Goal: Task Accomplishment & Management: Manage account settings

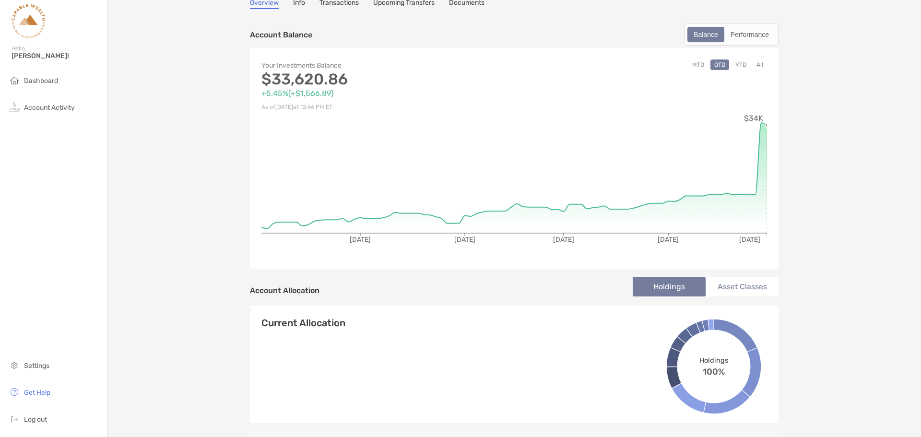
scroll to position [48, 0]
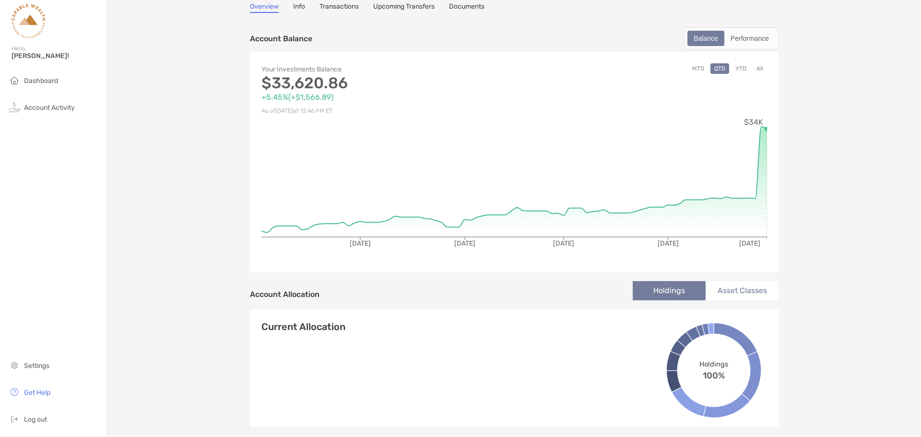
click at [759, 71] on button "All" at bounding box center [760, 68] width 14 height 11
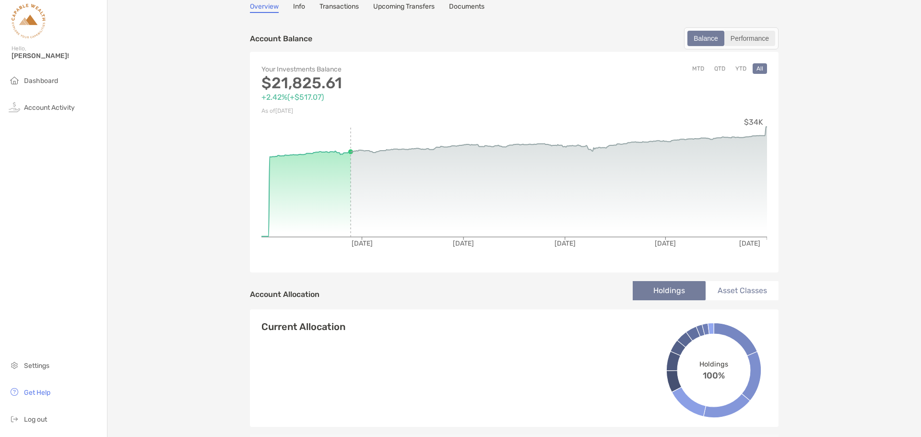
click at [752, 37] on div "Performance" at bounding box center [750, 38] width 49 height 13
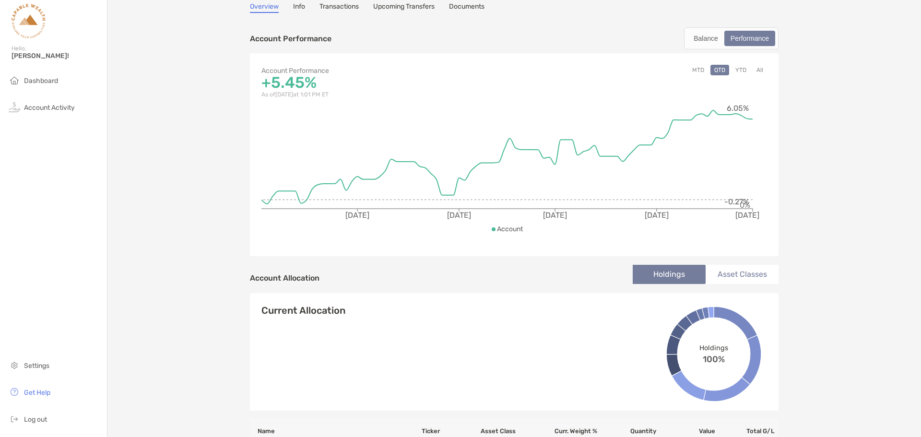
click at [757, 71] on button "All" at bounding box center [760, 70] width 14 height 11
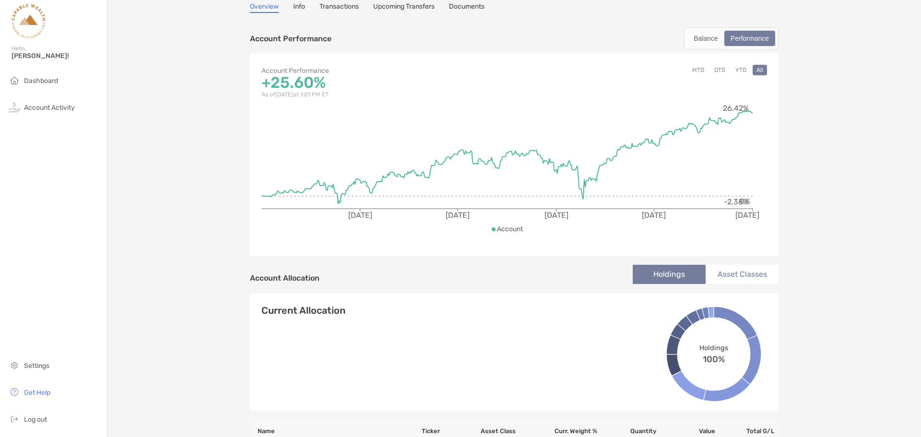
click at [740, 72] on button "YTD" at bounding box center [741, 70] width 19 height 11
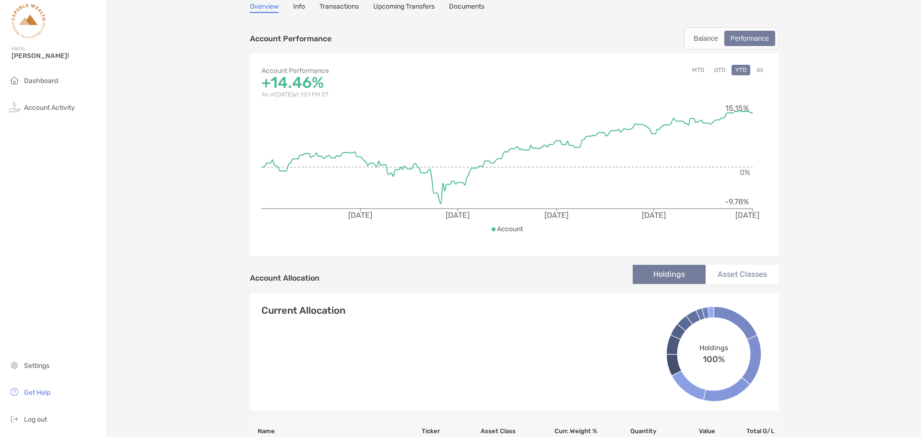
click at [716, 74] on button "QTD" at bounding box center [720, 70] width 19 height 11
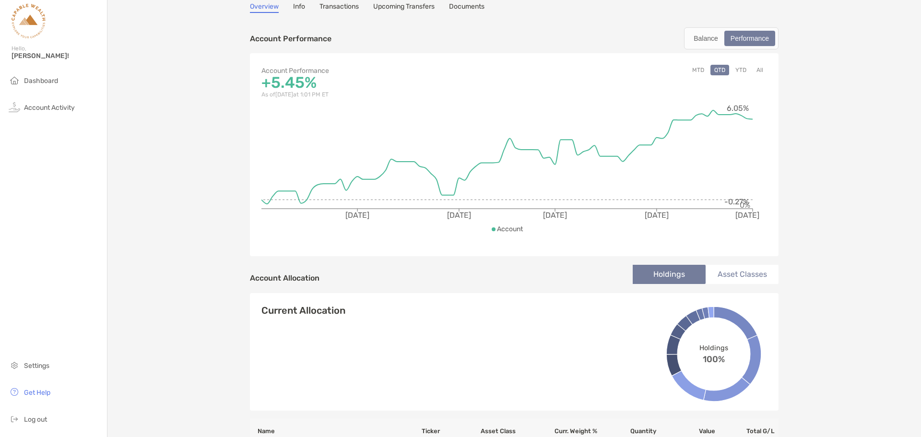
click at [698, 73] on button "MTD" at bounding box center [699, 70] width 20 height 11
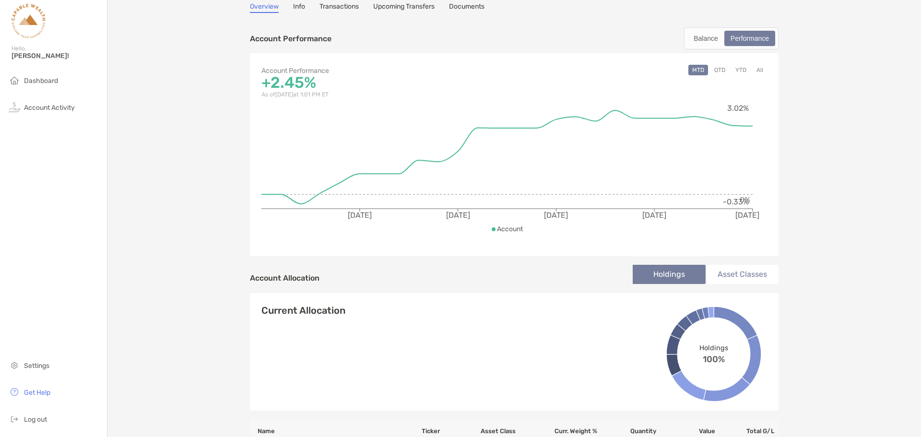
click at [755, 70] on button "All" at bounding box center [760, 70] width 14 height 11
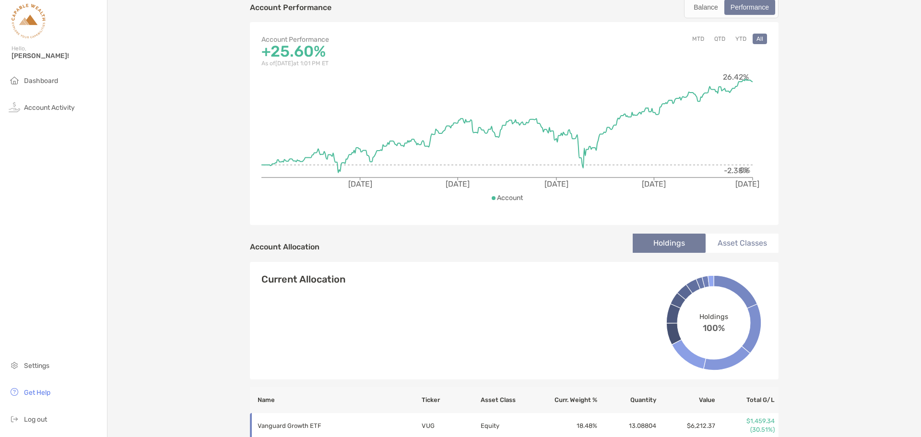
scroll to position [0, 0]
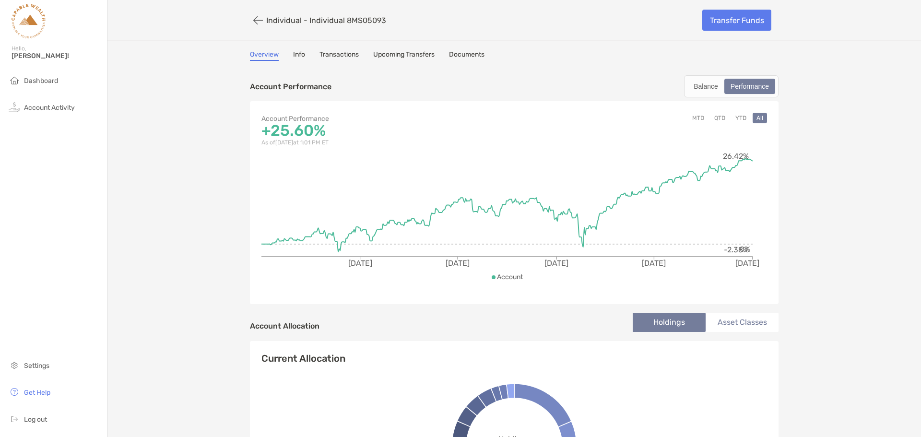
click at [370, 57] on div "Overview Info Transactions Upcoming Transfers Documents" at bounding box center [514, 55] width 529 height 11
click at [386, 55] on link "Upcoming Transfers" at bounding box center [403, 55] width 61 height 11
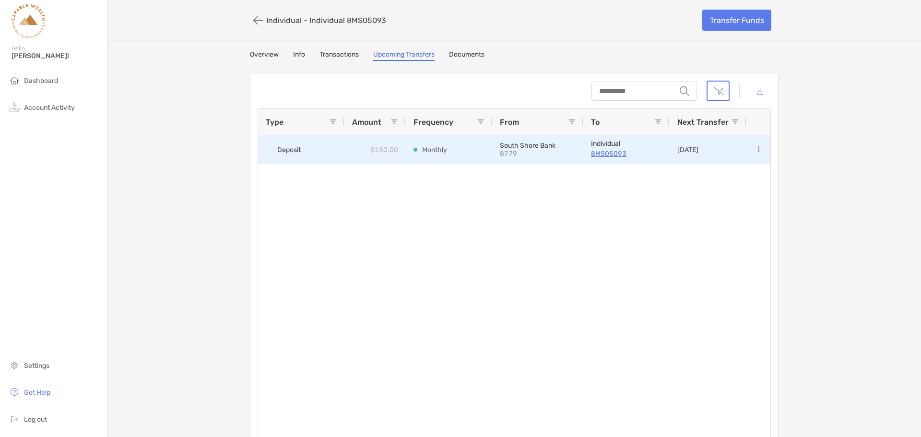
click at [438, 153] on p "Monthly" at bounding box center [434, 150] width 25 height 12
click at [758, 153] on icon at bounding box center [758, 149] width 1 height 6
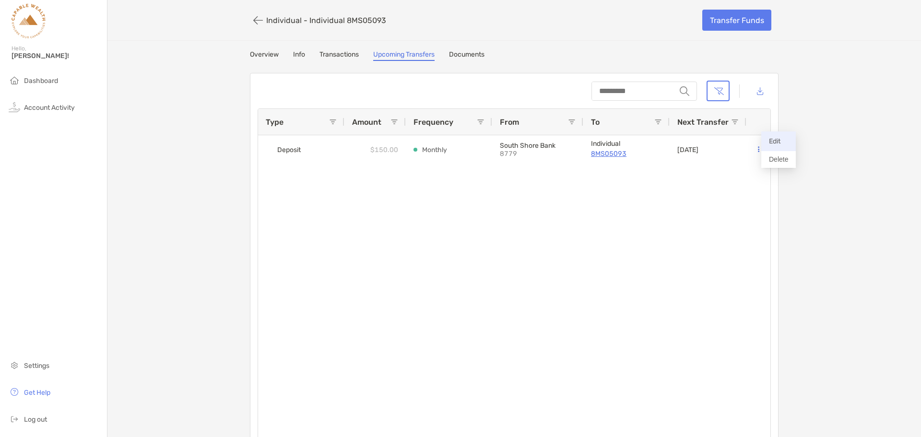
click at [772, 137] on p "Edit" at bounding box center [778, 141] width 19 height 12
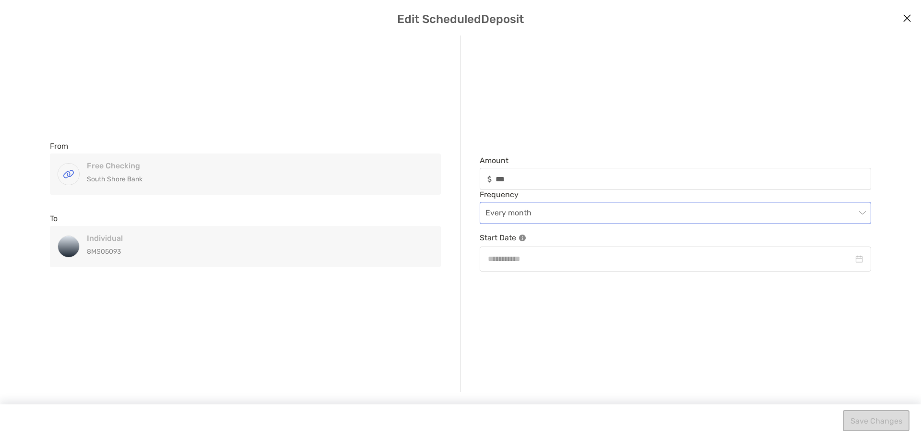
click at [543, 211] on span "Every month" at bounding box center [676, 213] width 380 height 21
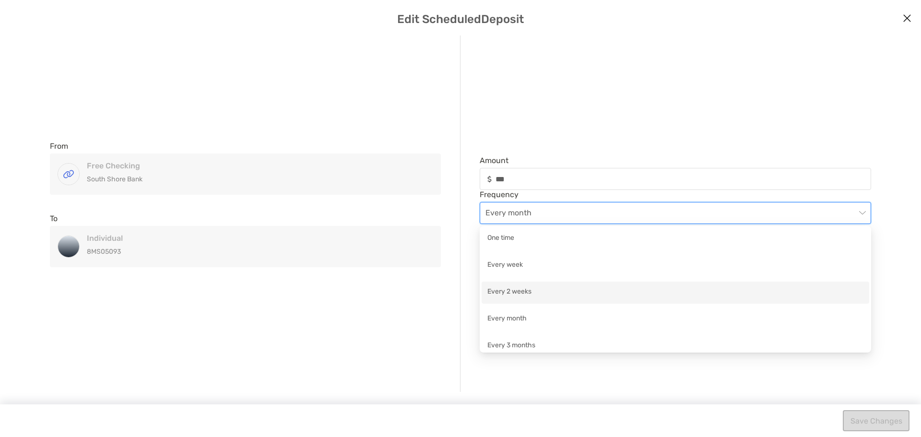
click at [534, 288] on div "Every 2 weeks" at bounding box center [676, 293] width 376 height 12
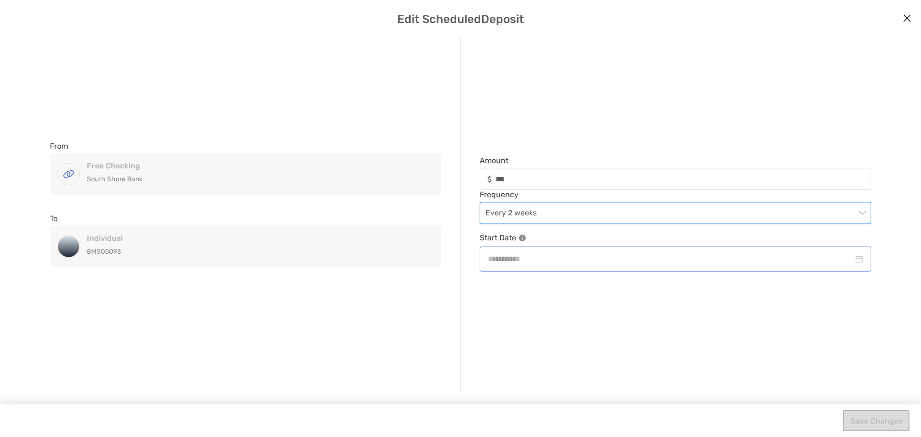
click at [712, 267] on div "modal" at bounding box center [676, 259] width 392 height 24
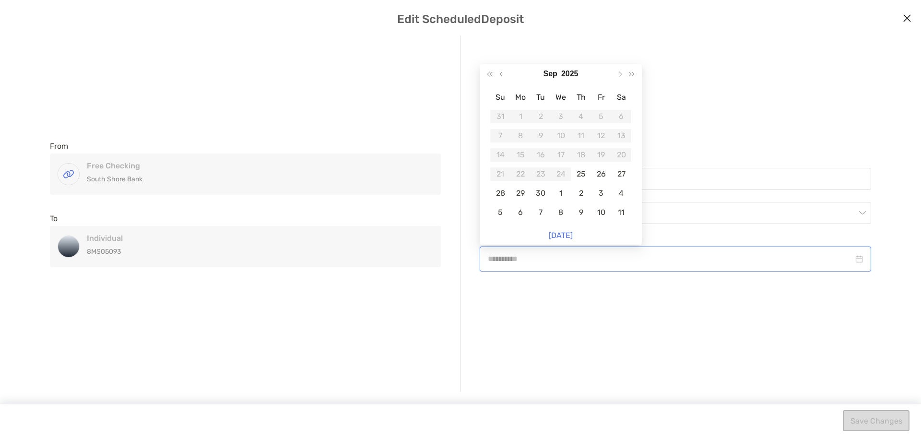
type input "**********"
click at [550, 309] on div "From Free Checking [GEOGRAPHIC_DATA] Free Checking [GEOGRAPHIC_DATA] To Individ…" at bounding box center [461, 214] width 898 height 357
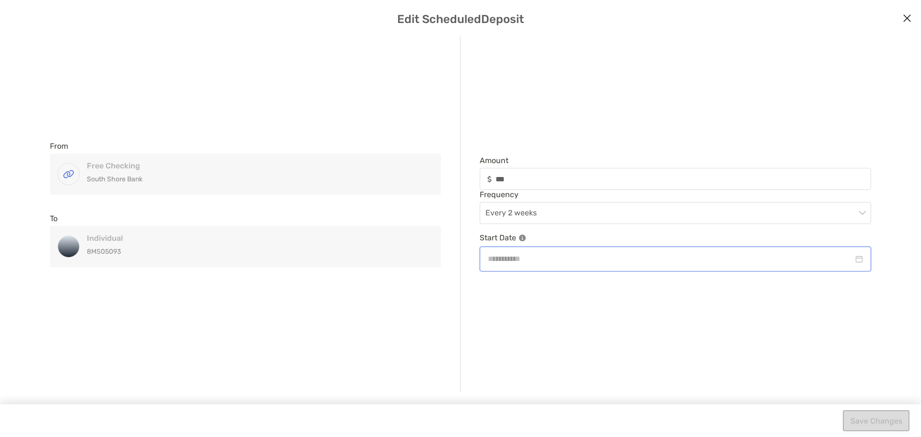
click at [588, 263] on input "modal" at bounding box center [671, 259] width 366 height 12
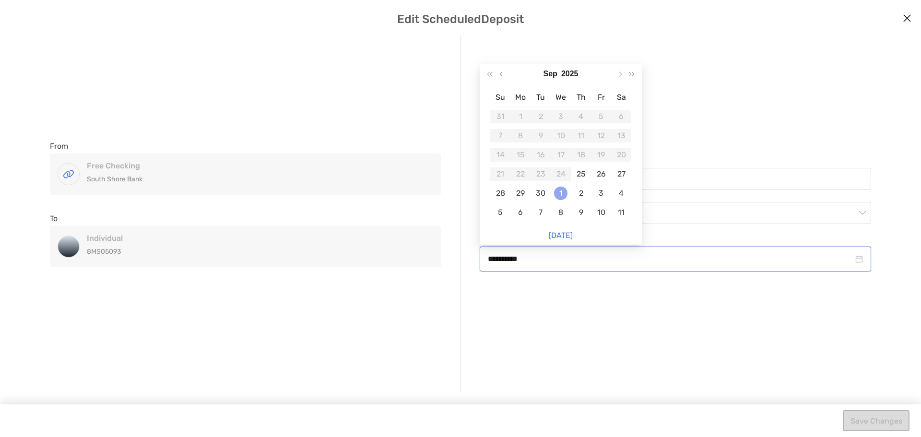
type input "**********"
click at [564, 193] on div "1" at bounding box center [560, 193] width 13 height 13
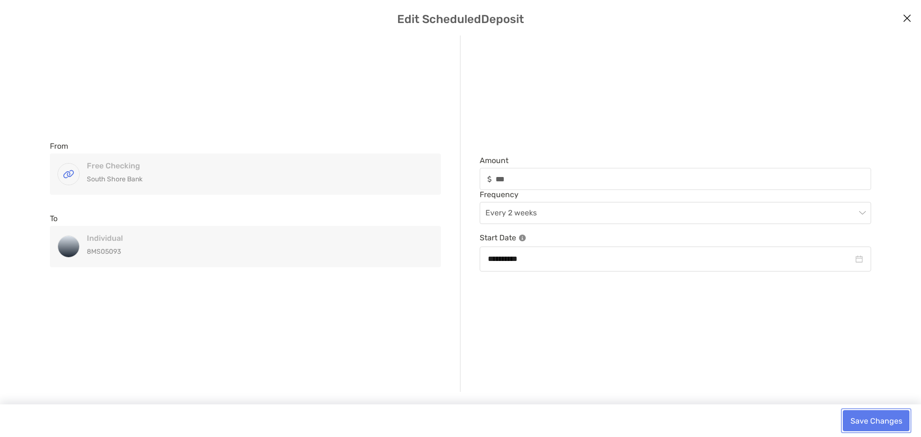
click at [881, 422] on button "Save Changes" at bounding box center [876, 420] width 67 height 21
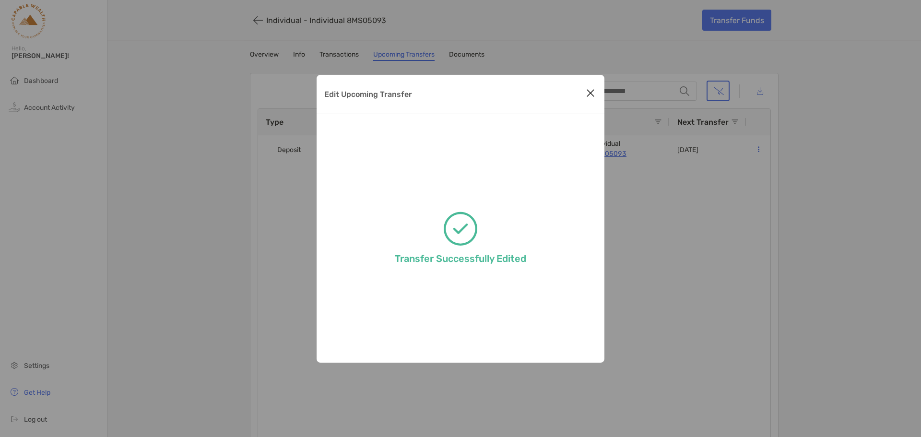
click at [590, 95] on icon "Close modal" at bounding box center [590, 93] width 9 height 12
